Goal: Task Accomplishment & Management: Manage account settings

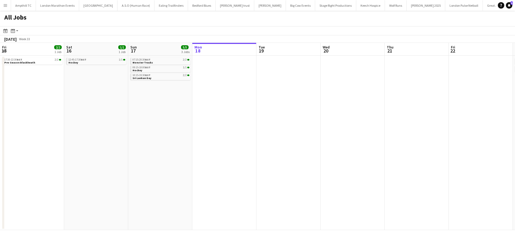
scroll to position [0, 128]
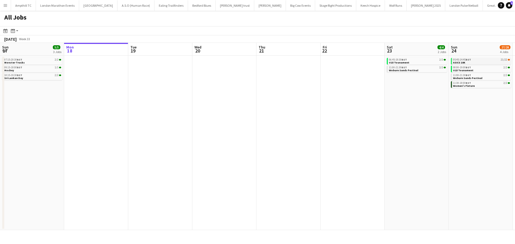
click at [476, 64] on link "05:45-14:45 BST 21/22 ASICS 10K" at bounding box center [481, 61] width 57 height 6
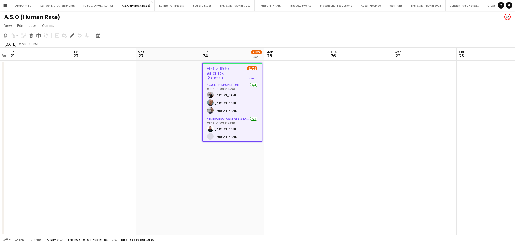
scroll to position [164, 0]
click at [241, 109] on app-card-role "Paramedic (Medical) [DATE] 05:45-14:00 (8h15m) [PERSON_NAME] [PERSON_NAME] [PER…" at bounding box center [232, 90] width 59 height 49
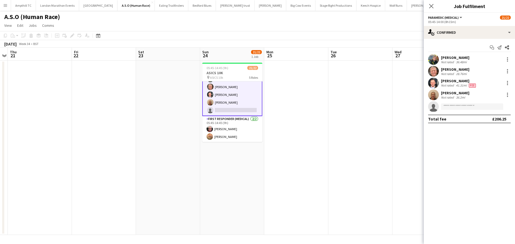
click at [468, 103] on app-invite-slot "single-neutral-actions" at bounding box center [469, 106] width 91 height 11
click at [467, 109] on input at bounding box center [472, 106] width 62 height 6
type input "*"
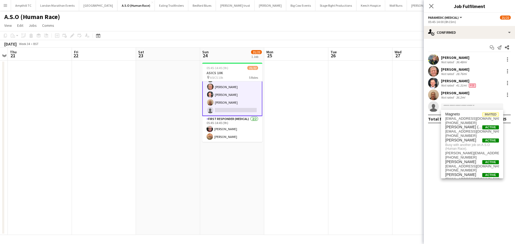
click at [2, 5] on button "Menu" at bounding box center [5, 5] width 11 height 11
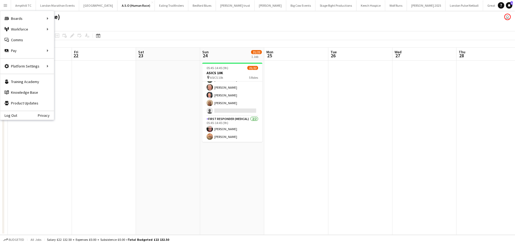
scroll to position [163, 0]
click at [63, 30] on link "My Workforce" at bounding box center [81, 29] width 54 height 11
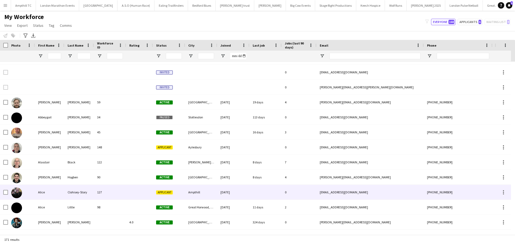
scroll to position [54, 0]
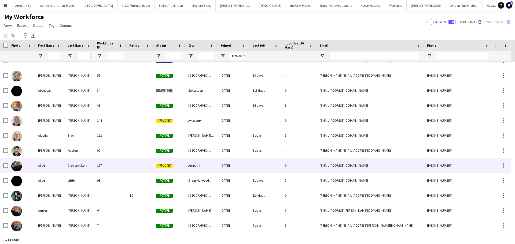
click at [167, 164] on span "Applicant" at bounding box center [164, 166] width 17 height 4
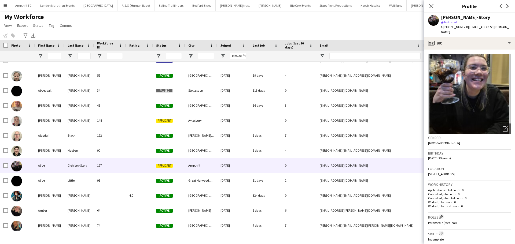
scroll to position [142, 0]
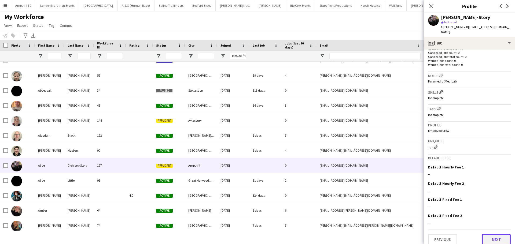
click at [489, 234] on button "Next" at bounding box center [496, 239] width 29 height 11
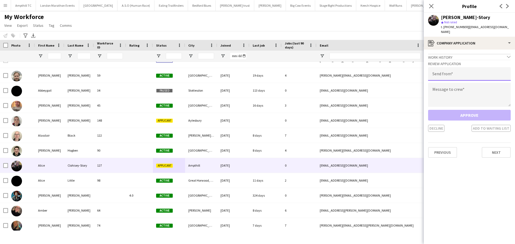
click at [454, 70] on input "email" at bounding box center [469, 73] width 83 height 13
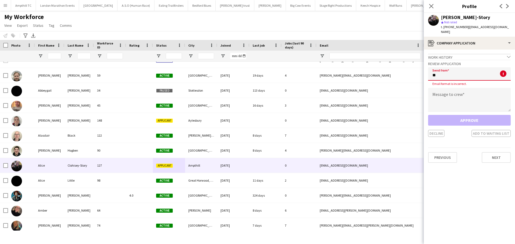
type input "*"
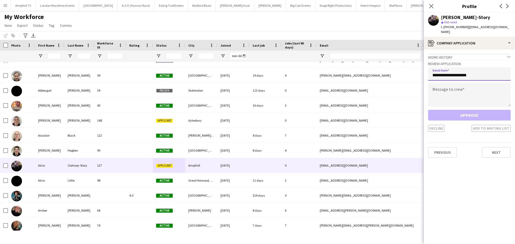
type input "**********"
click at [442, 83] on textarea at bounding box center [469, 95] width 83 height 24
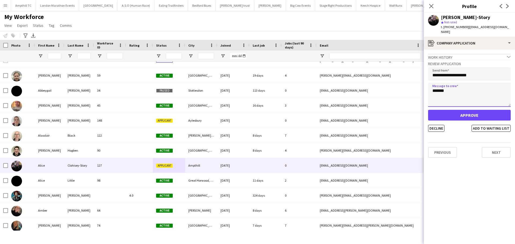
type textarea "*******"
click at [475, 113] on button "Approve" at bounding box center [469, 115] width 83 height 11
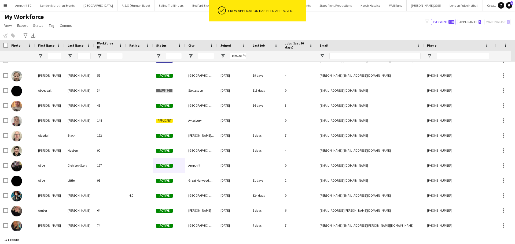
click at [6, 4] on app-icon "Menu" at bounding box center [5, 5] width 4 height 4
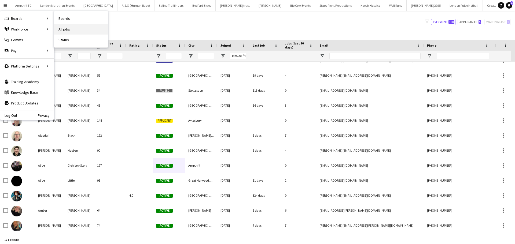
click at [69, 28] on link "All jobs" at bounding box center [81, 29] width 54 height 11
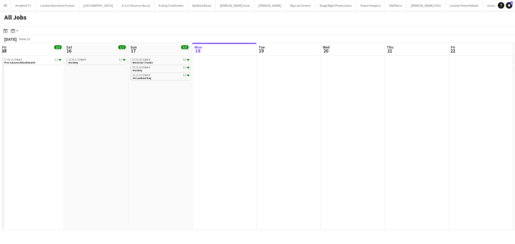
scroll to position [0, 128]
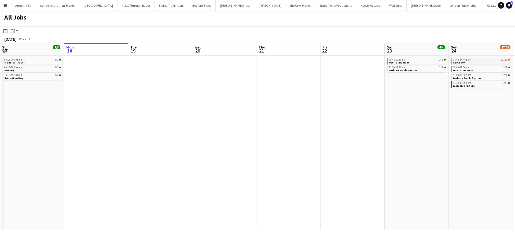
click at [468, 59] on span "BST" at bounding box center [467, 59] width 5 height 3
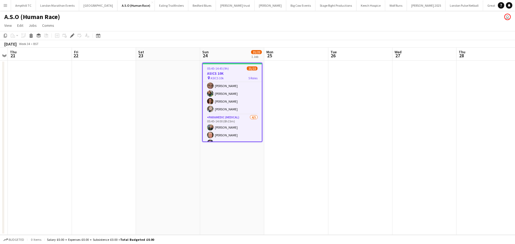
scroll to position [164, 0]
click at [236, 110] on app-card-role "Paramedic (Medical) [DATE] 05:45-14:00 (8h15m) [PERSON_NAME] [PERSON_NAME] [PER…" at bounding box center [232, 90] width 59 height 49
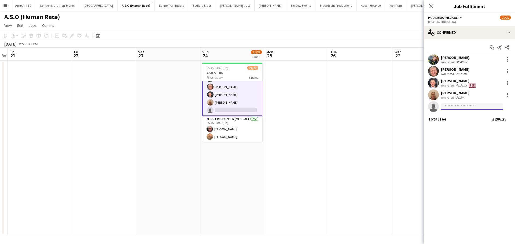
click at [454, 105] on input at bounding box center [472, 106] width 62 height 6
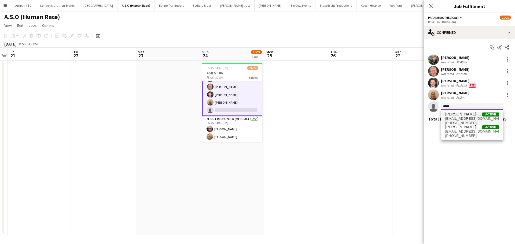
type input "*****"
click at [456, 118] on span "[EMAIL_ADDRESS][DOMAIN_NAME]" at bounding box center [472, 119] width 54 height 4
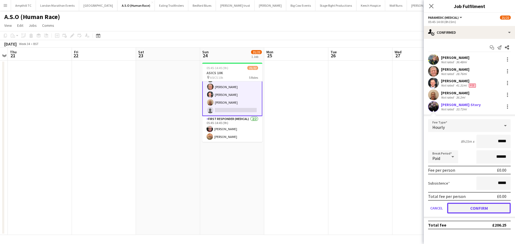
click at [464, 210] on button "Confirm" at bounding box center [479, 208] width 64 height 11
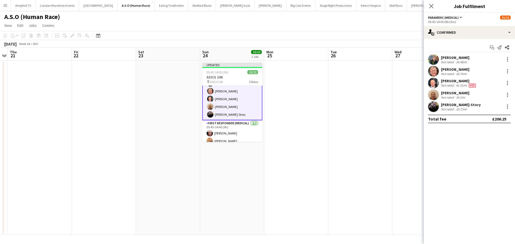
click at [433, 7] on icon "Close pop-in" at bounding box center [431, 6] width 4 height 4
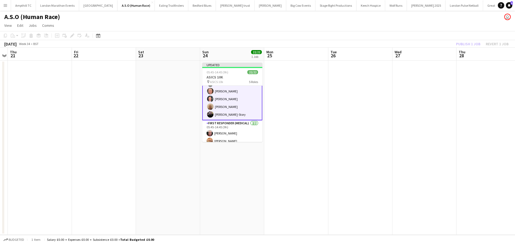
drag, startPoint x: 415, startPoint y: 69, endPoint x: 437, endPoint y: 54, distance: 26.4
click at [415, 70] on app-date-cell at bounding box center [424, 148] width 64 height 175
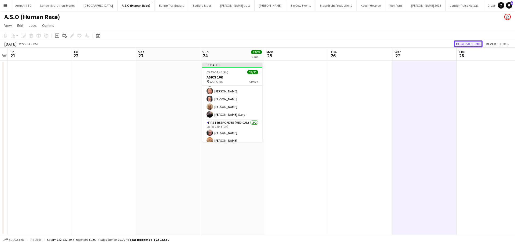
click at [461, 45] on button "Publish 1 job" at bounding box center [468, 43] width 29 height 7
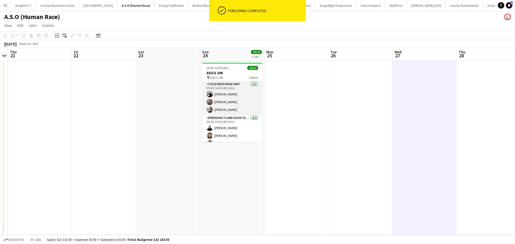
scroll to position [0, 0]
click at [511, 6] on link "Notifications 6" at bounding box center [509, 5] width 6 height 6
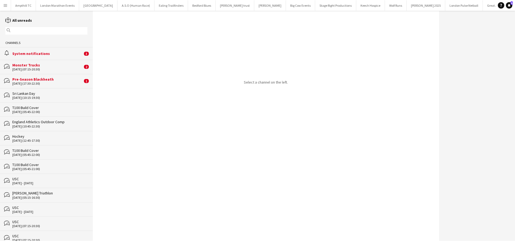
click at [44, 54] on div "System notifications" at bounding box center [47, 53] width 70 height 5
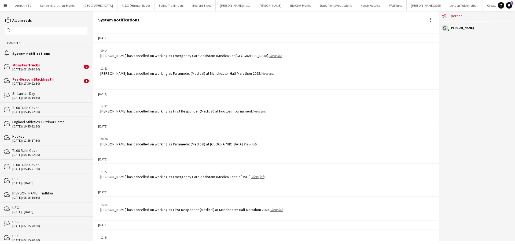
scroll to position [671, 0]
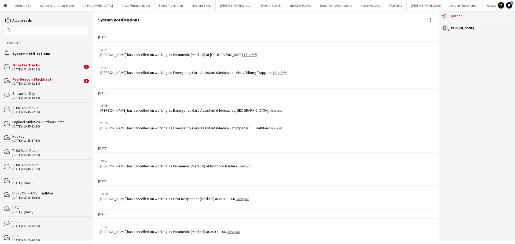
click at [66, 64] on div "Monster Trucks" at bounding box center [47, 65] width 70 height 5
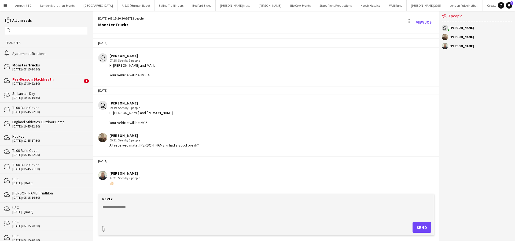
click at [62, 79] on div "Pre-Season Blackheath" at bounding box center [47, 79] width 70 height 5
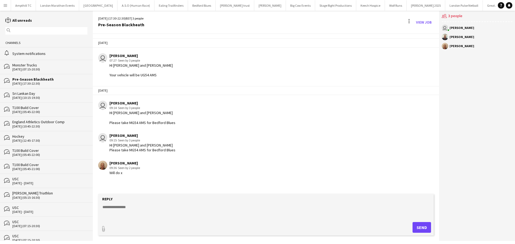
drag, startPoint x: 51, startPoint y: 55, endPoint x: 65, endPoint y: 54, distance: 13.1
click at [51, 54] on div "System notifications" at bounding box center [49, 53] width 75 height 5
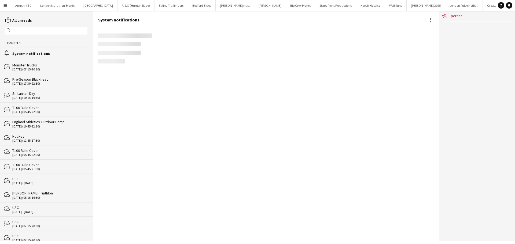
scroll to position [671, 0]
